Goal: Task Accomplishment & Management: Use online tool/utility

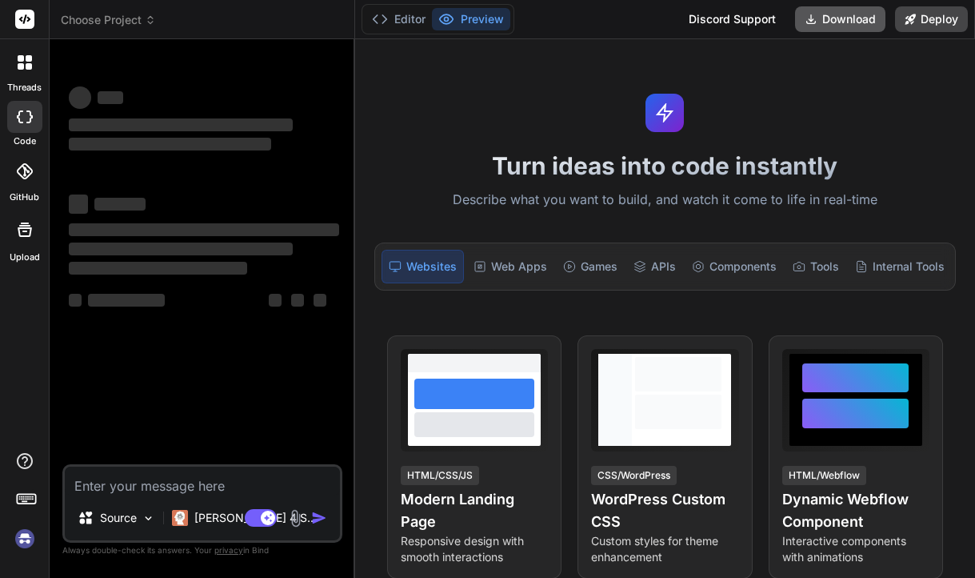
click at [875, 26] on button "Download" at bounding box center [840, 19] width 90 height 26
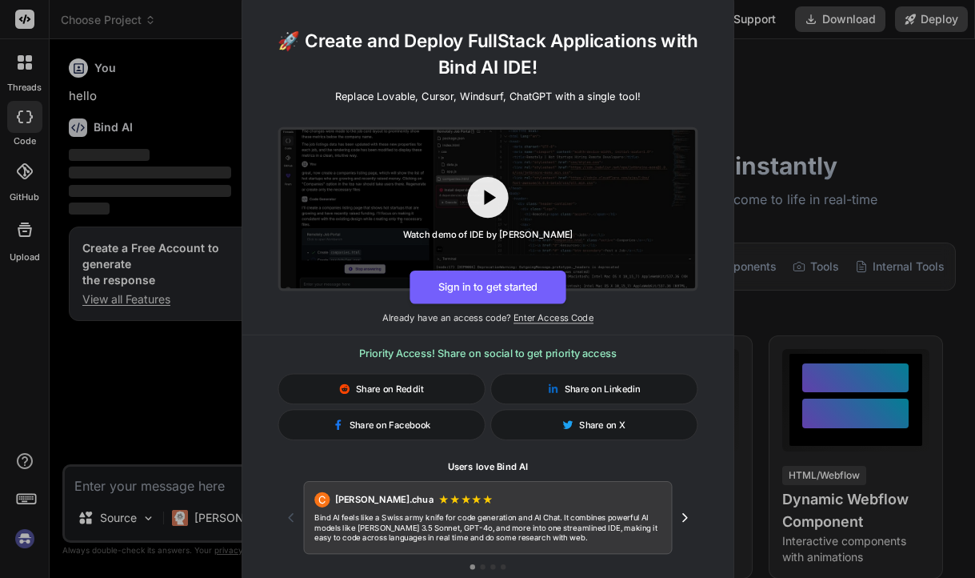
click at [842, 119] on div "🚀 Create and Deploy FullStack Applications with Bind AI IDE! Replace Lovable, C…" at bounding box center [487, 289] width 975 height 578
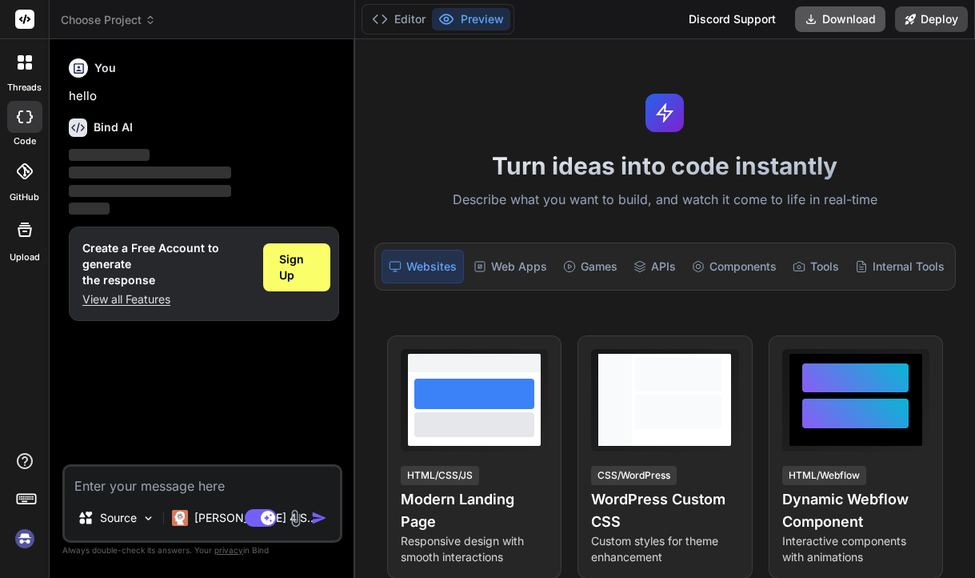
click at [821, 26] on button "Download" at bounding box center [840, 19] width 90 height 26
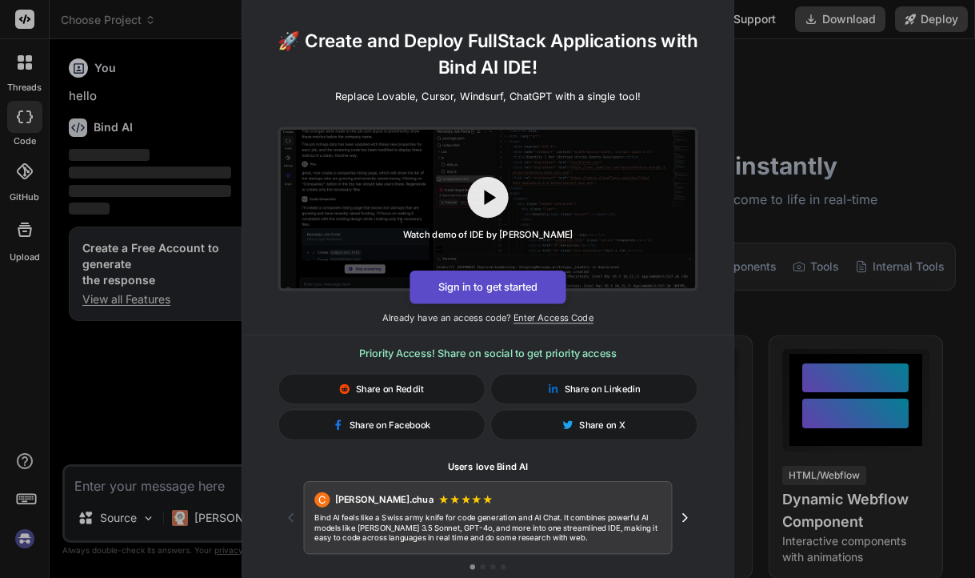
click at [502, 289] on button "Sign in to get started" at bounding box center [488, 287] width 156 height 34
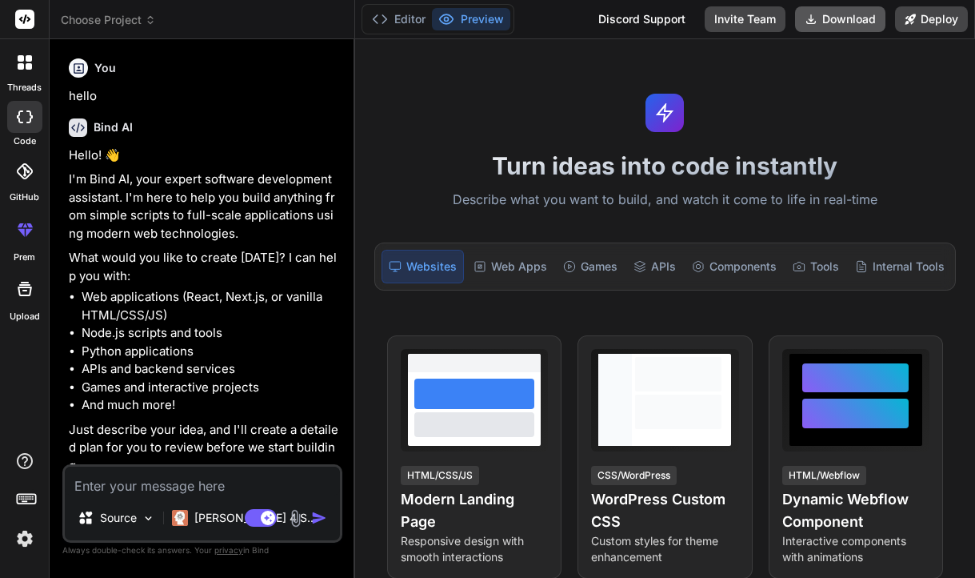
click at [834, 24] on button "Download" at bounding box center [840, 19] width 90 height 26
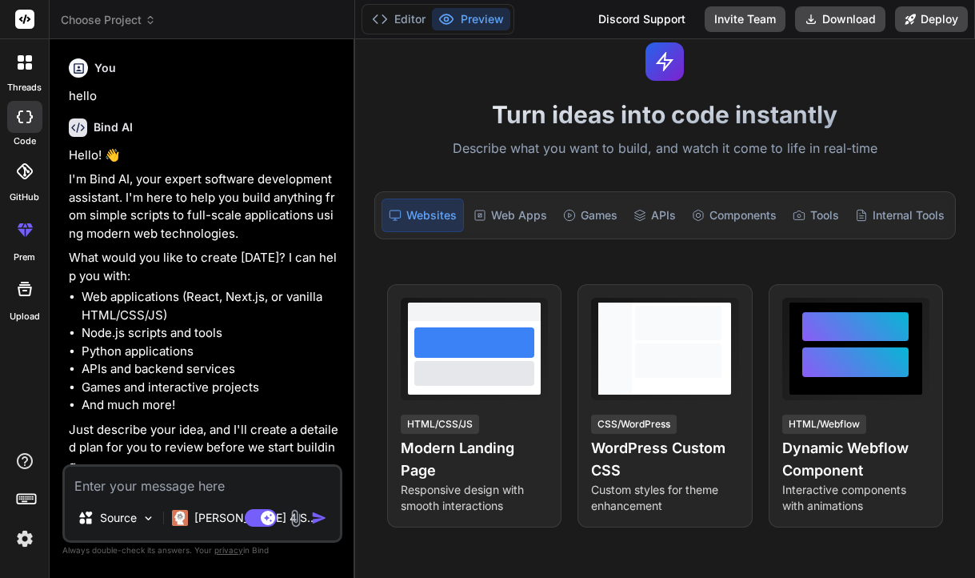
scroll to position [53, 0]
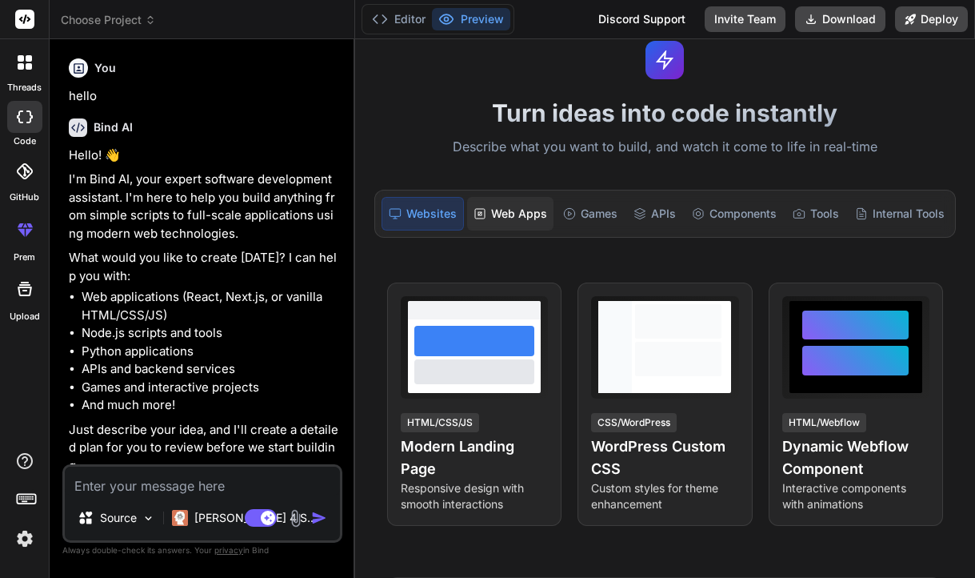
click at [503, 222] on div "Web Apps" at bounding box center [510, 214] width 86 height 34
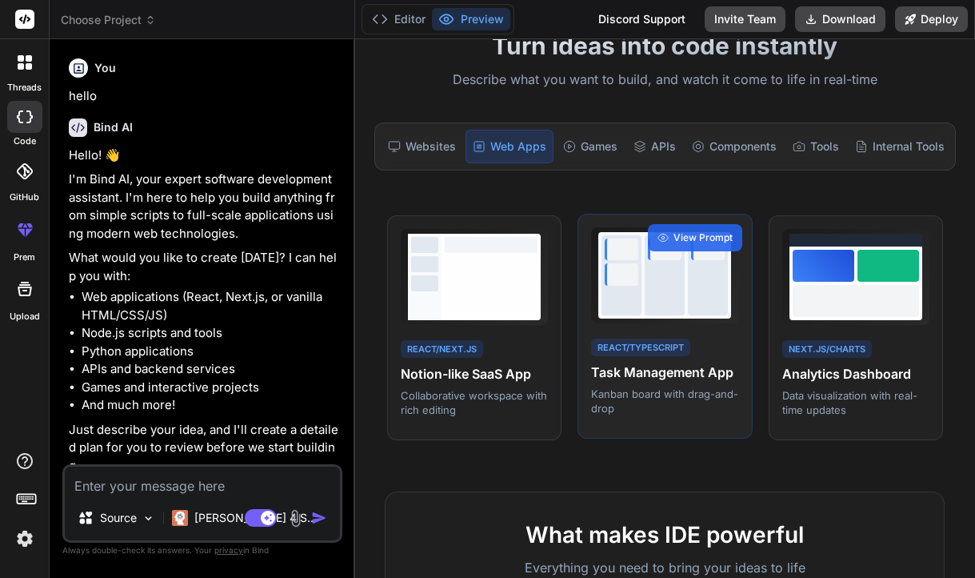
scroll to position [34, 0]
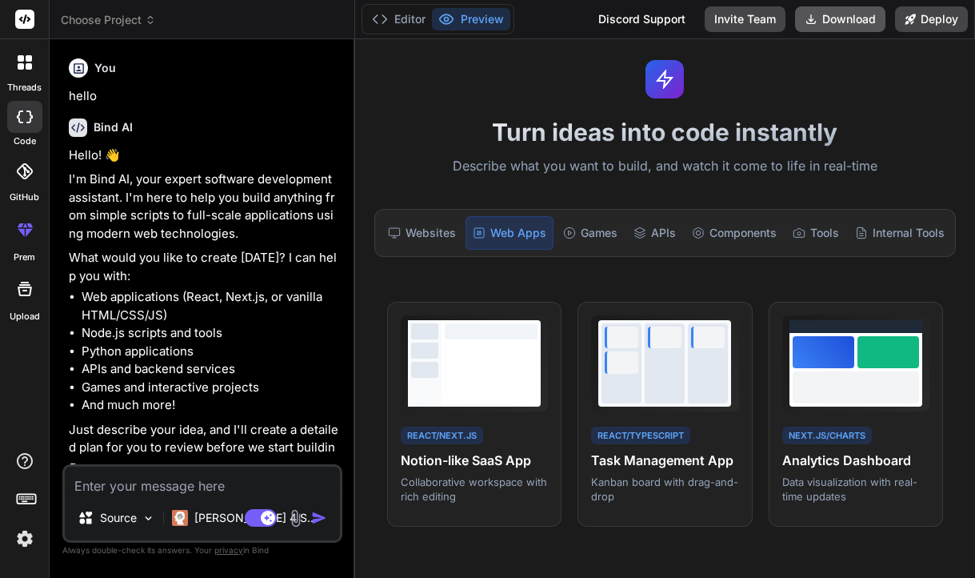
click at [833, 18] on button "Download" at bounding box center [840, 19] width 90 height 26
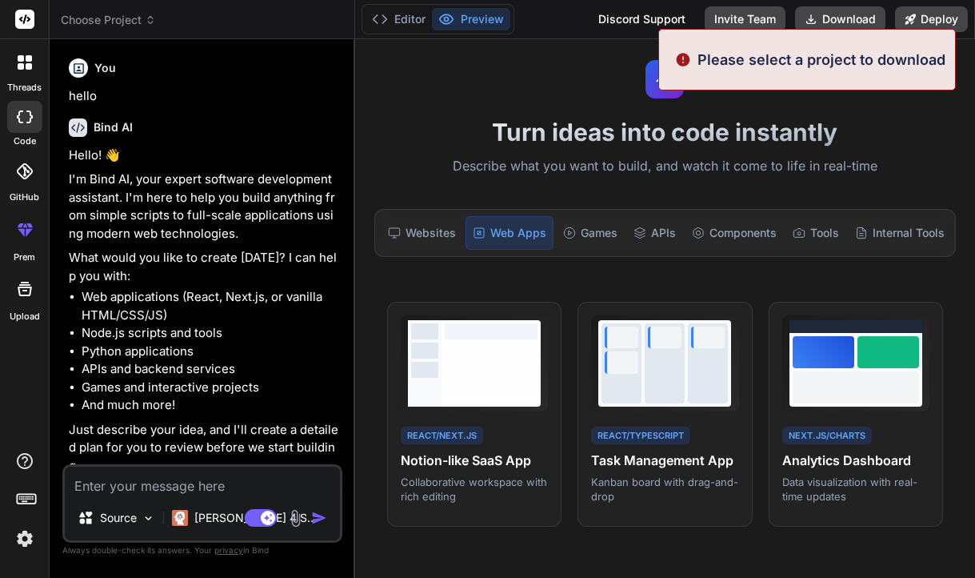
click at [783, 61] on p "Please select a project to download" at bounding box center [822, 60] width 248 height 22
click at [798, 61] on p "Please select a project to download" at bounding box center [822, 60] width 248 height 22
click at [705, 159] on p "Describe what you want to build, and watch it come to life in real-time" at bounding box center [665, 166] width 601 height 21
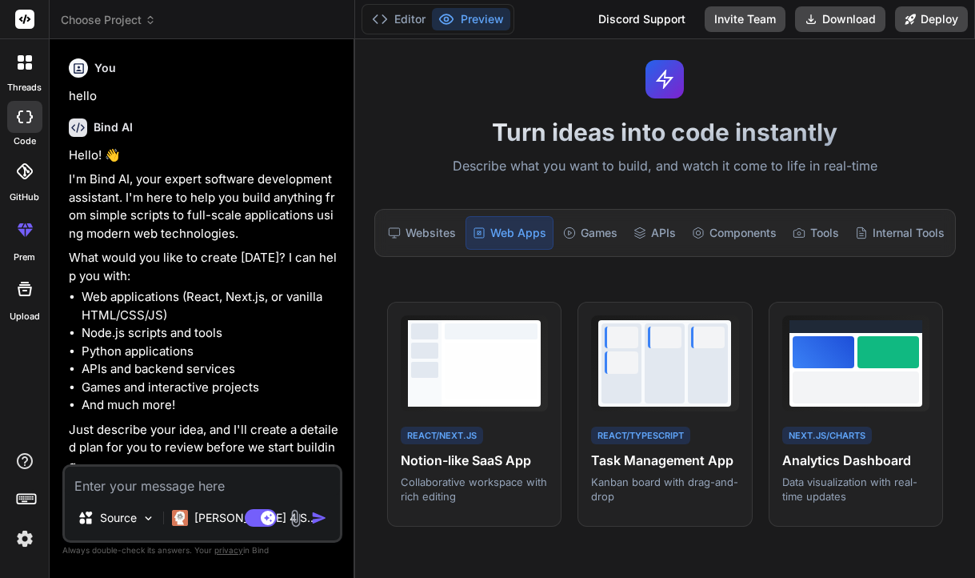
scroll to position [60, 0]
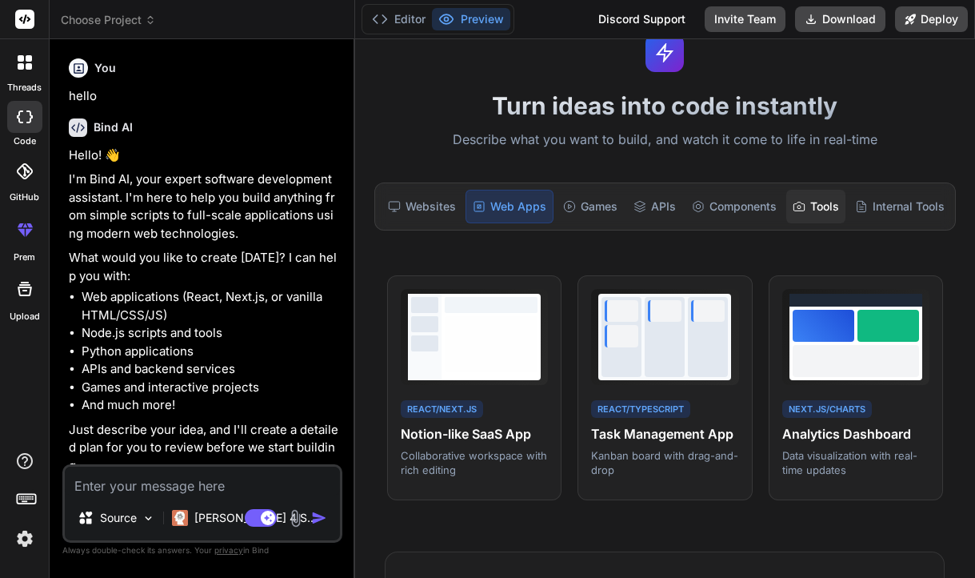
click at [806, 207] on div "Tools" at bounding box center [816, 207] width 59 height 34
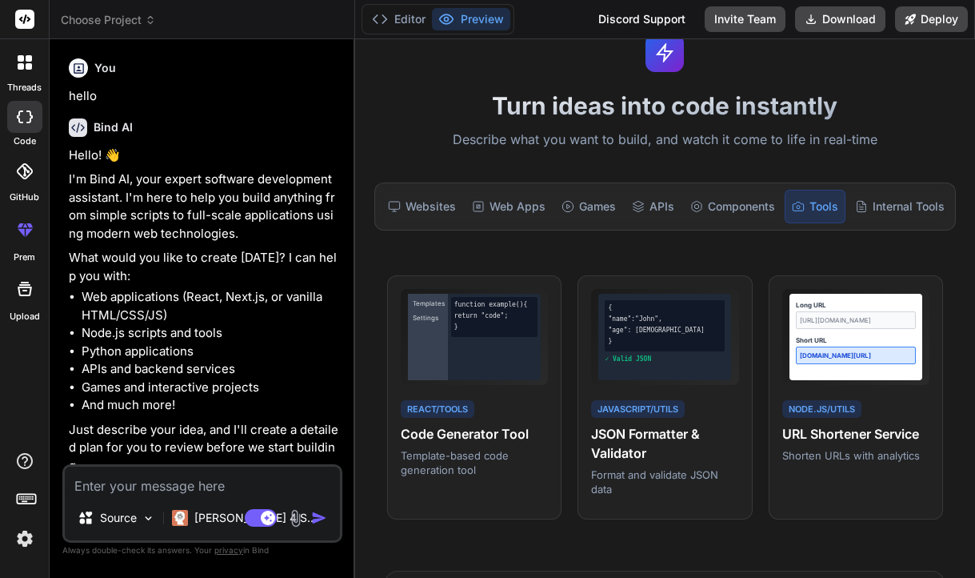
scroll to position [14, 0]
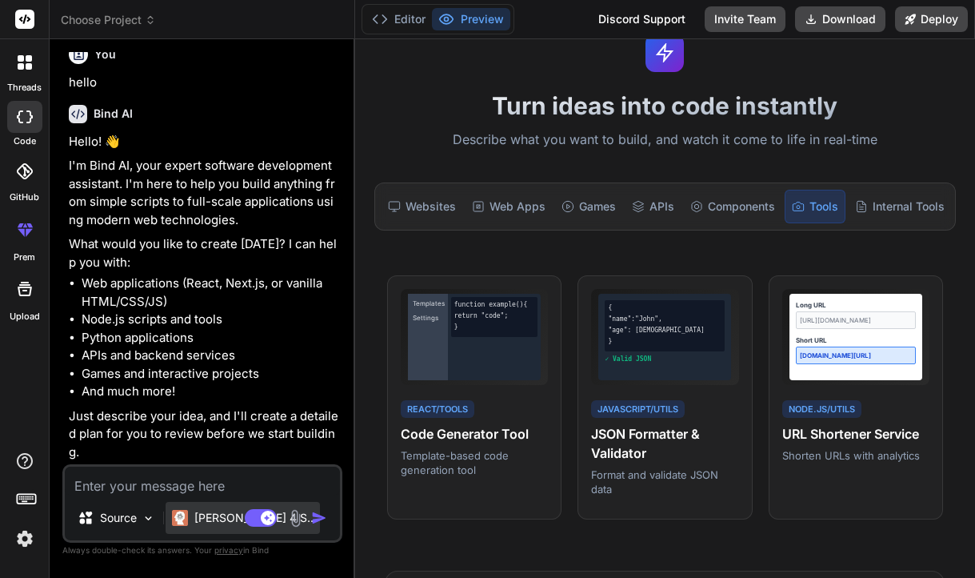
click at [202, 525] on p "[PERSON_NAME] 4 S.." at bounding box center [253, 518] width 119 height 16
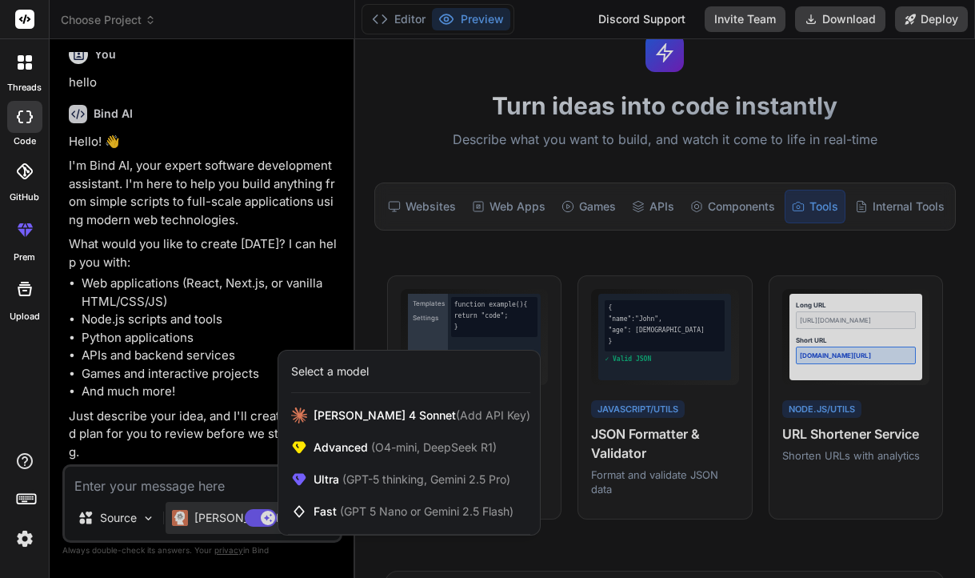
click at [202, 525] on div at bounding box center [487, 289] width 975 height 578
type textarea "x"
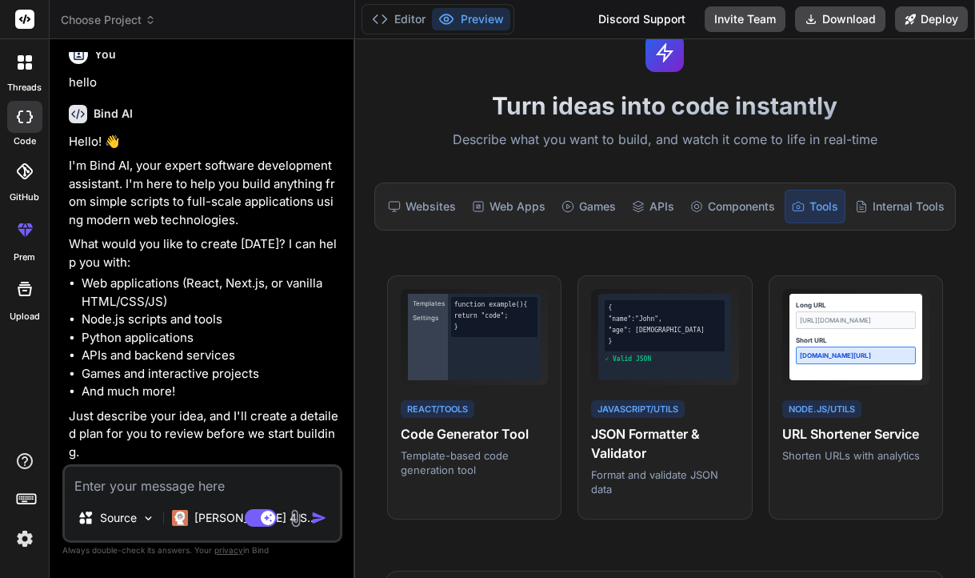
scroll to position [0, 0]
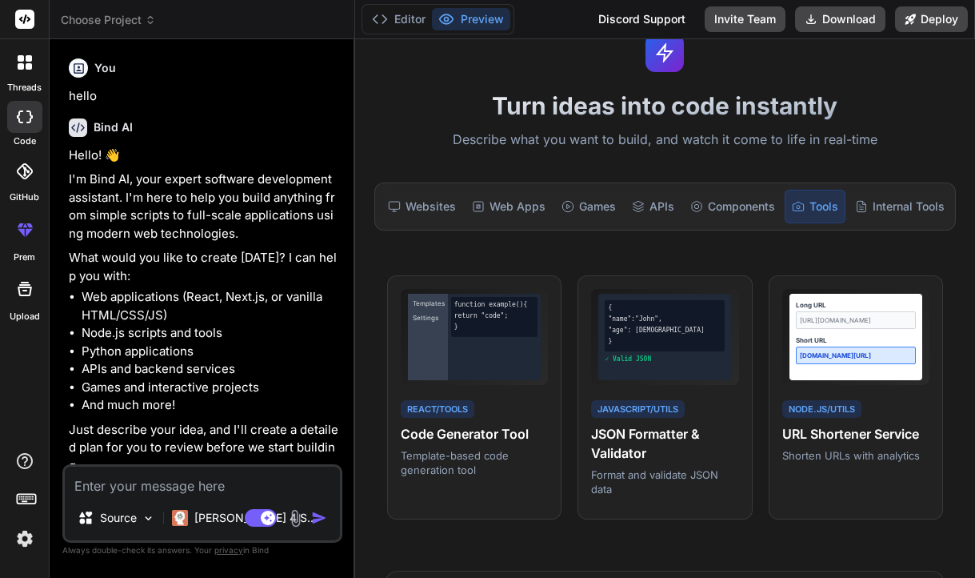
click at [152, 26] on span "Choose Project" at bounding box center [108, 20] width 95 height 16
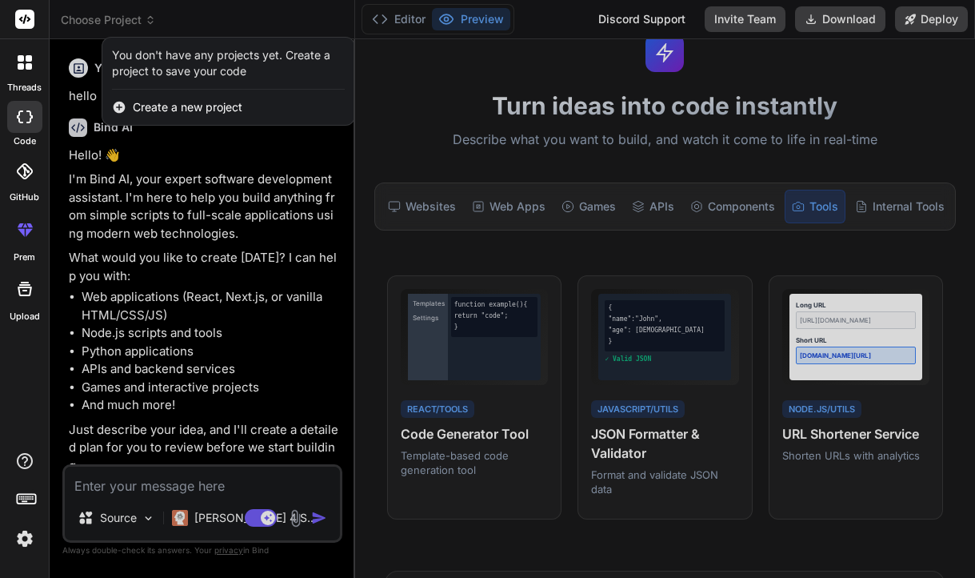
click at [152, 26] on div at bounding box center [487, 289] width 975 height 578
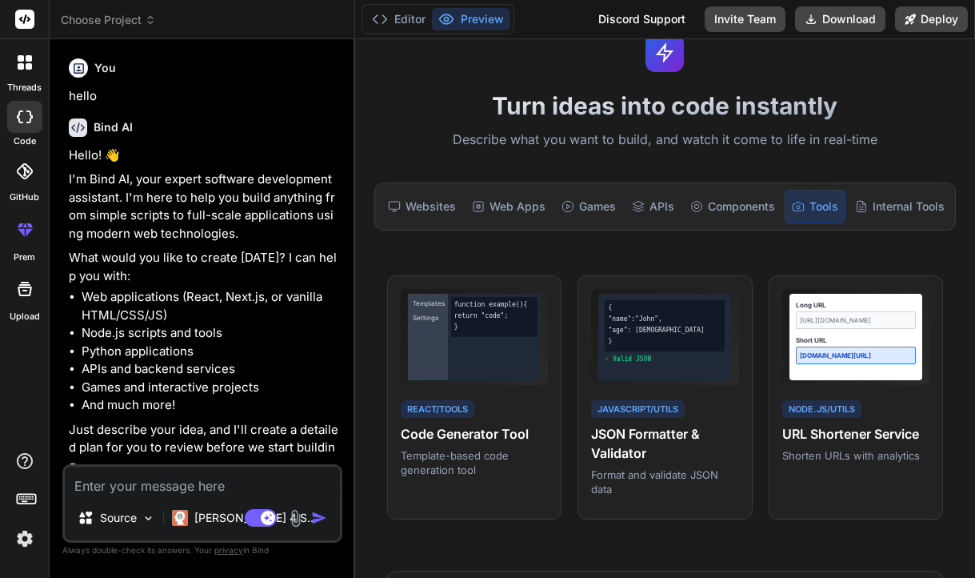
click at [127, 484] on textarea at bounding box center [202, 480] width 275 height 29
click at [426, 196] on div "Websites" at bounding box center [422, 207] width 81 height 34
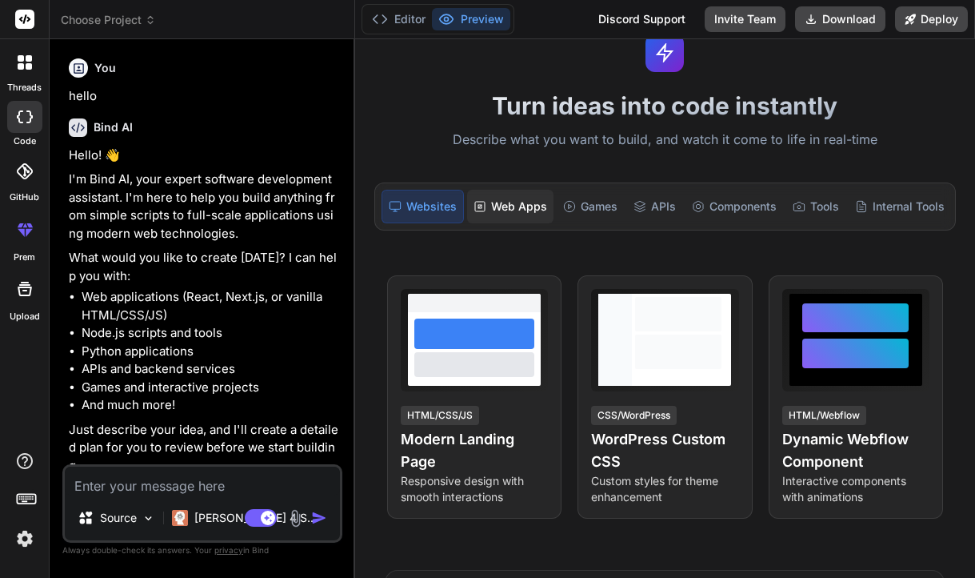
click at [522, 197] on div "Web Apps" at bounding box center [510, 207] width 86 height 34
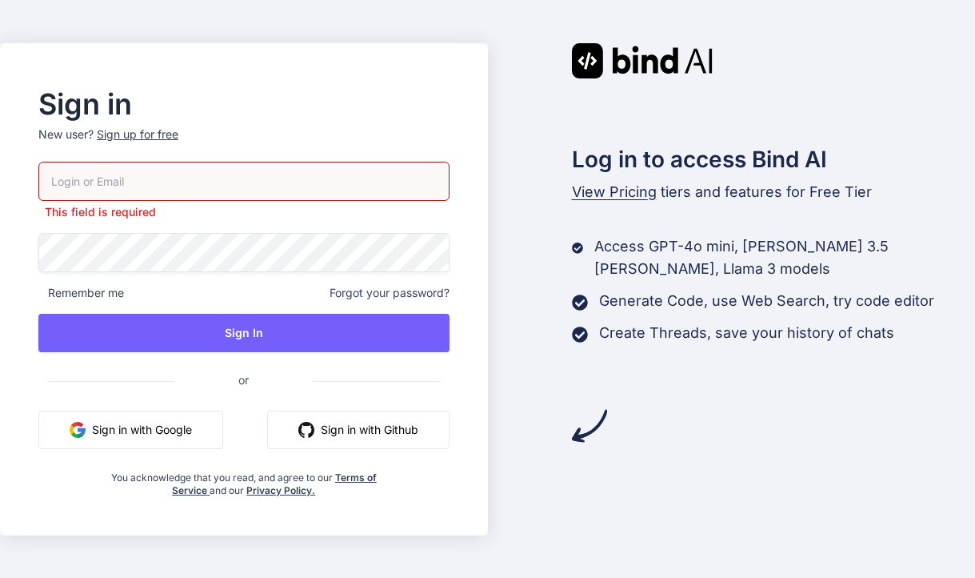
click at [113, 430] on button "Sign in with Google" at bounding box center [130, 429] width 185 height 38
